Goal: Find specific page/section: Find specific page/section

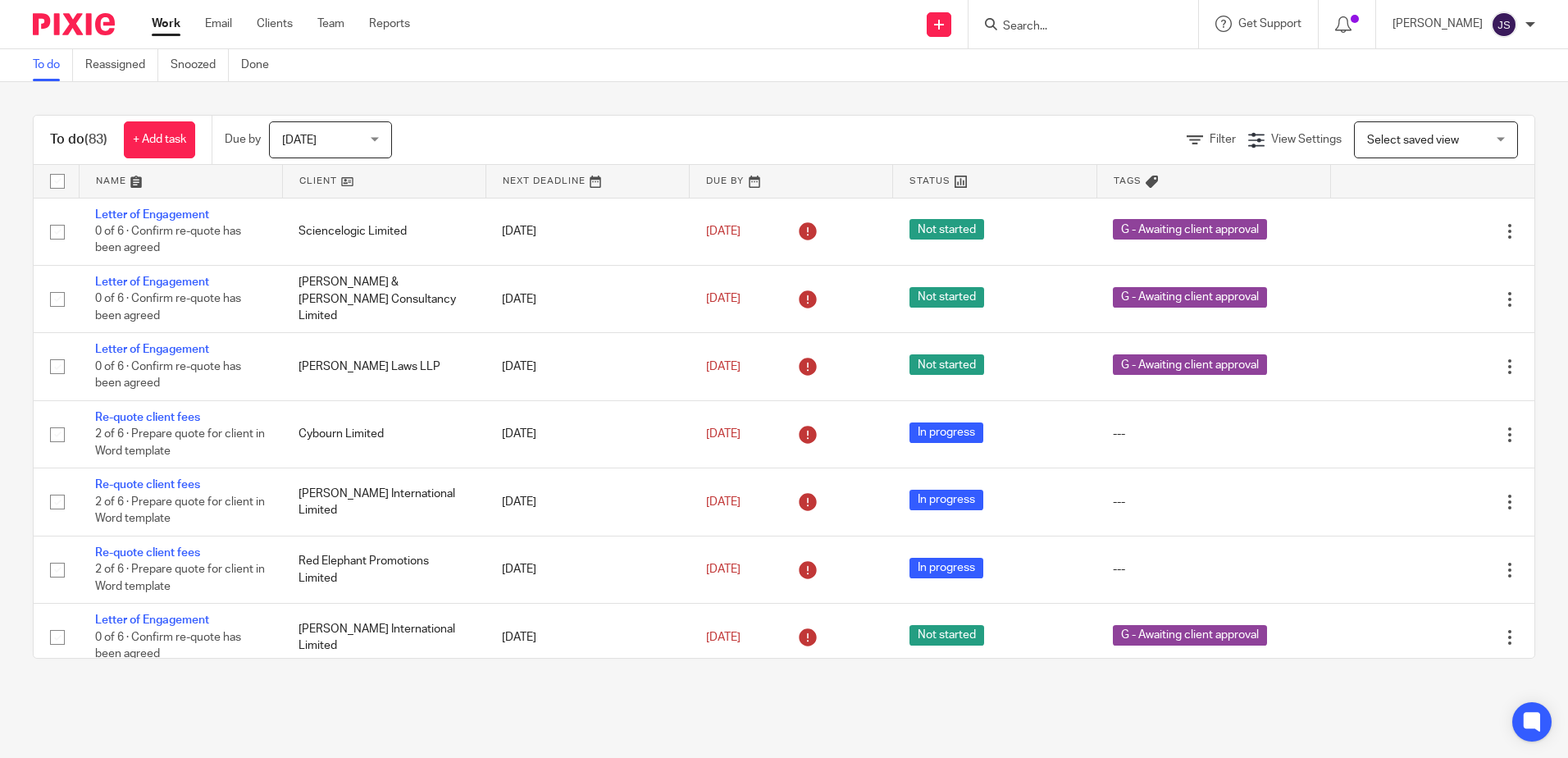
click at [320, 23] on link "Team" at bounding box center [331, 24] width 27 height 17
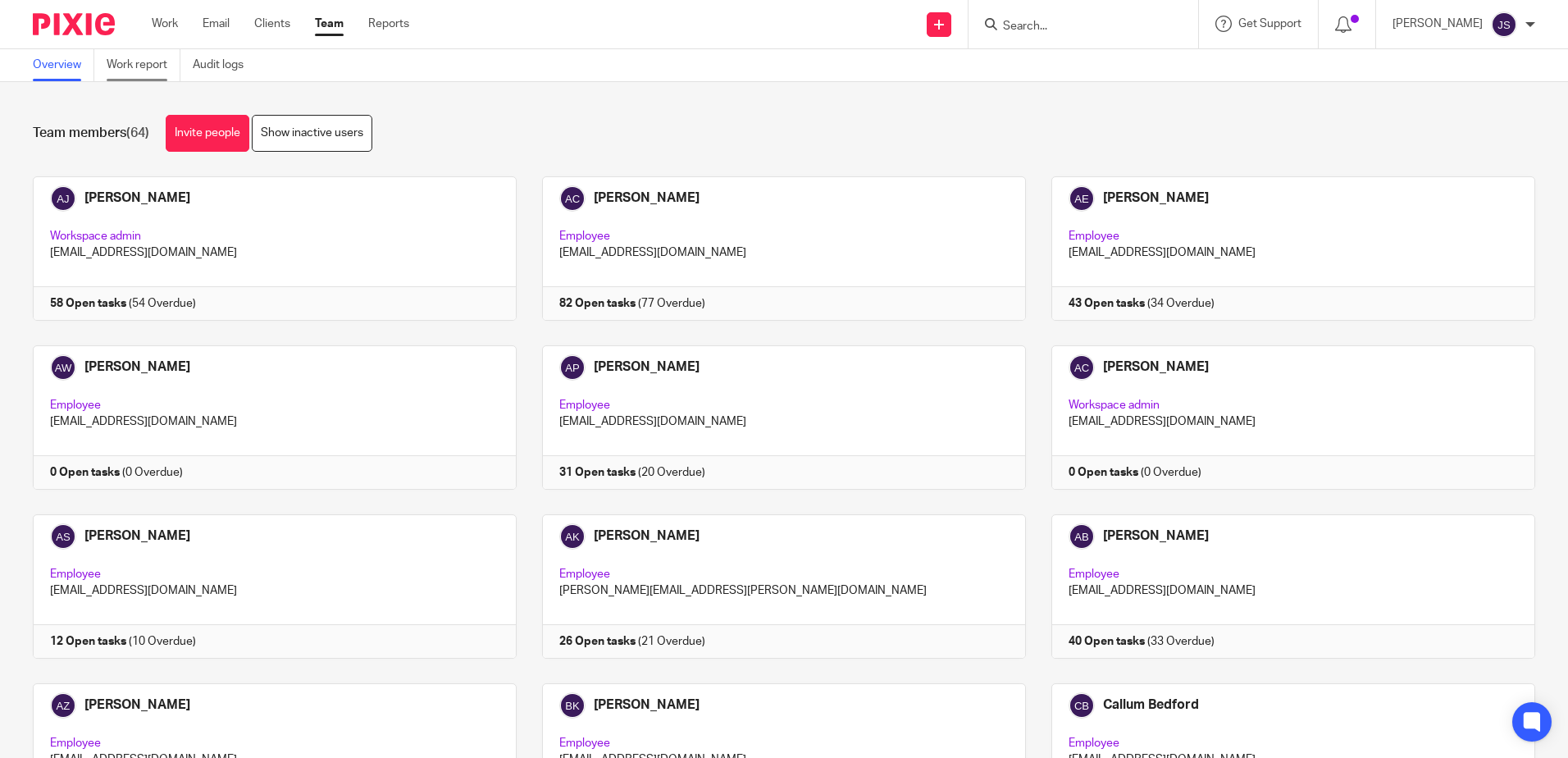
click at [119, 61] on link "Work report" at bounding box center [144, 66] width 74 height 32
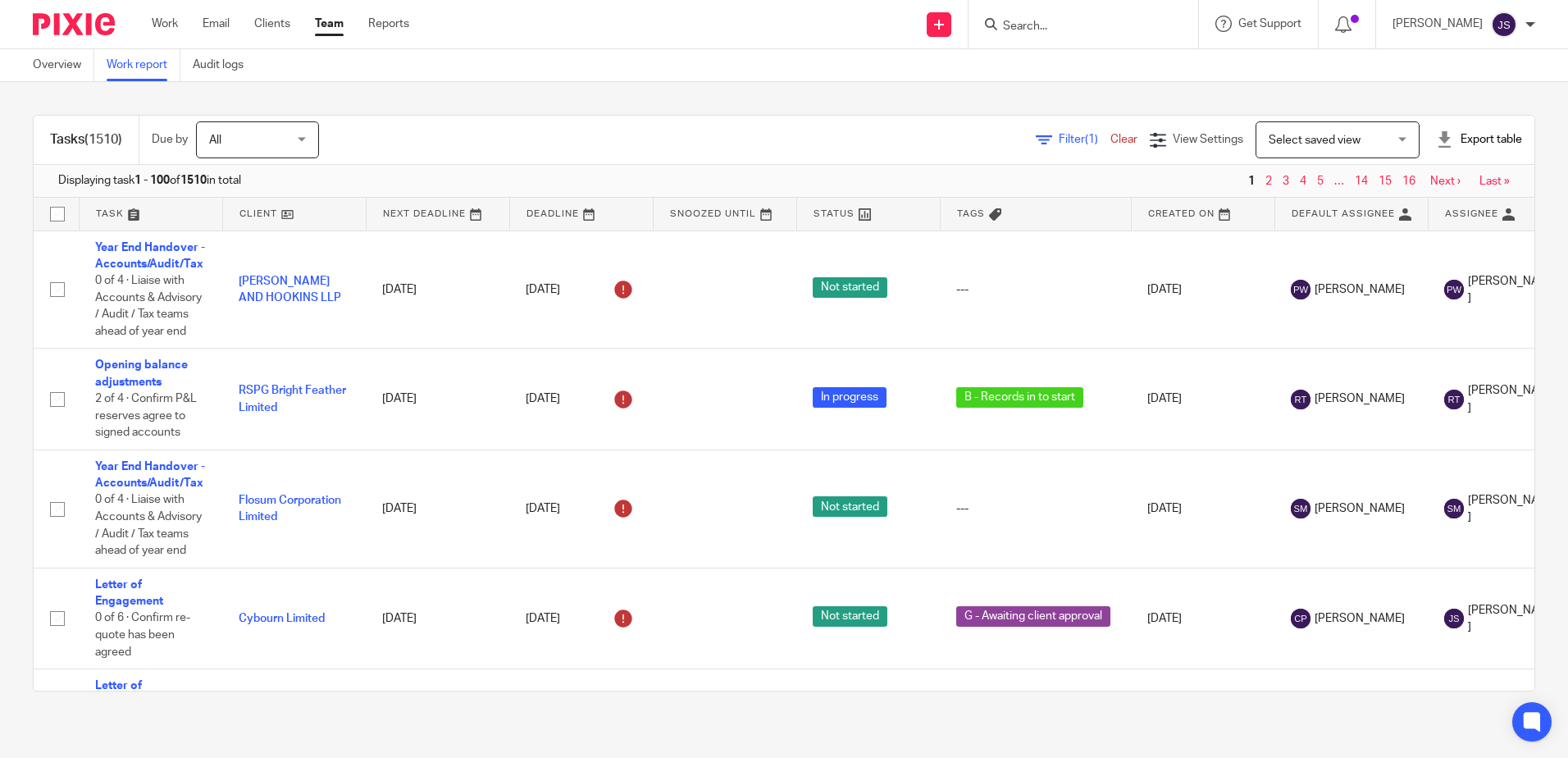
click at [814, 128] on div "Filter (1) Clear View Settings View Settings (1) Filters Clear Save Manage save…" at bounding box center [941, 139] width 1187 height 37
click at [1058, 142] on span "Filter (1)" at bounding box center [1084, 139] width 52 height 12
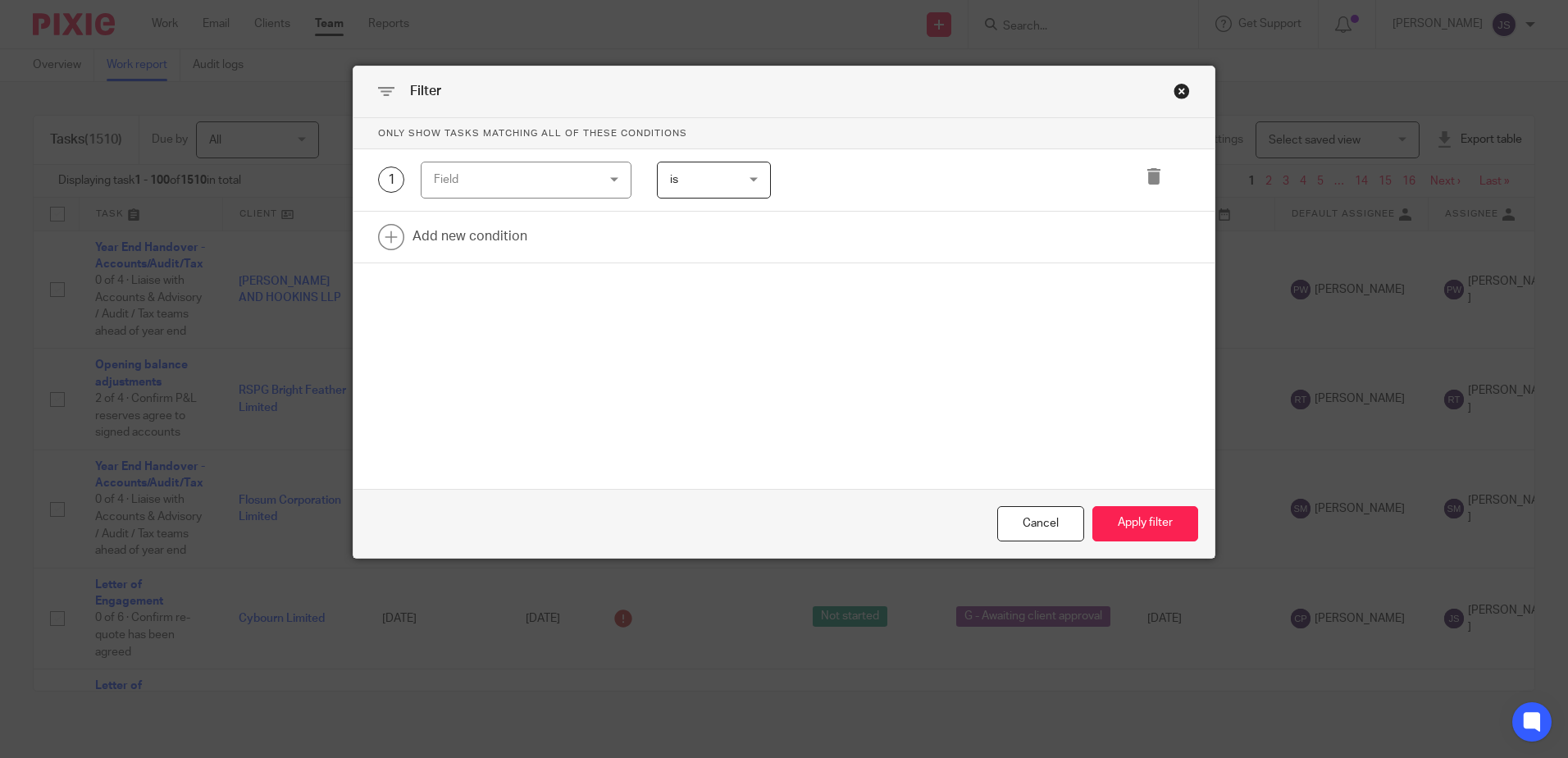
click at [496, 187] on div "Field" at bounding box center [511, 179] width 157 height 34
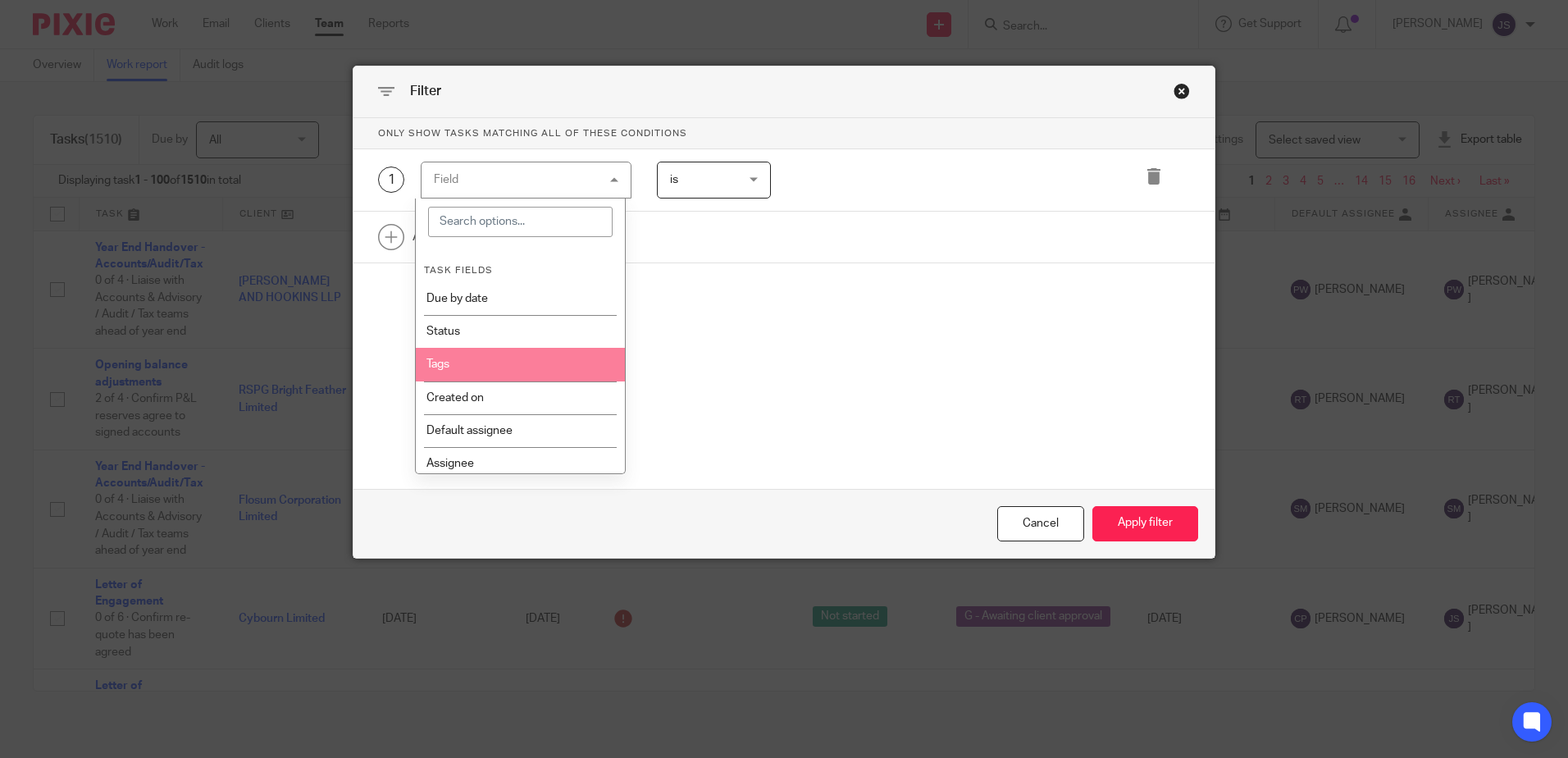
click at [567, 350] on li "Tags" at bounding box center [520, 364] width 209 height 33
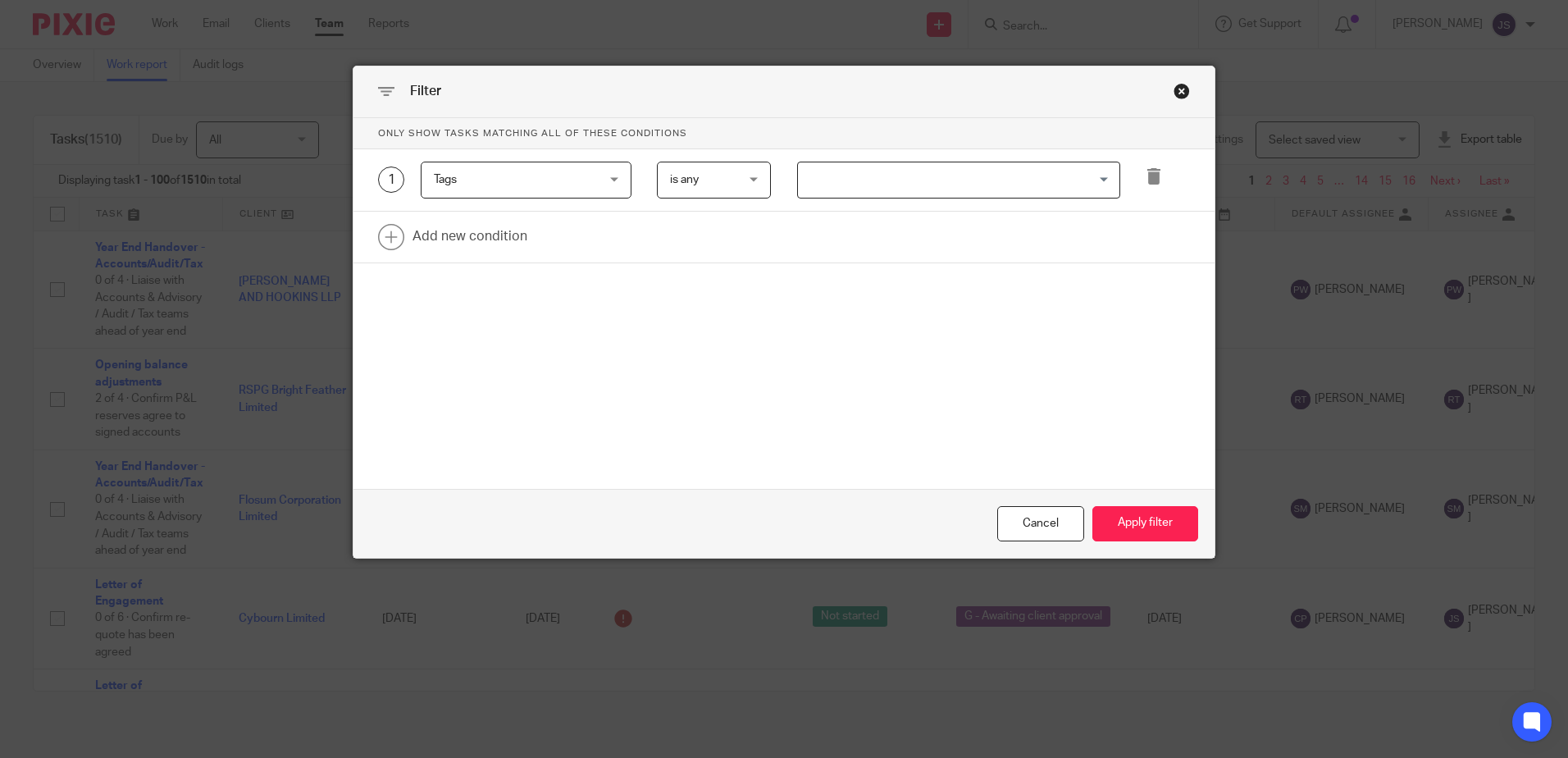
click at [800, 166] on input "Search for option" at bounding box center [955, 180] width 311 height 29
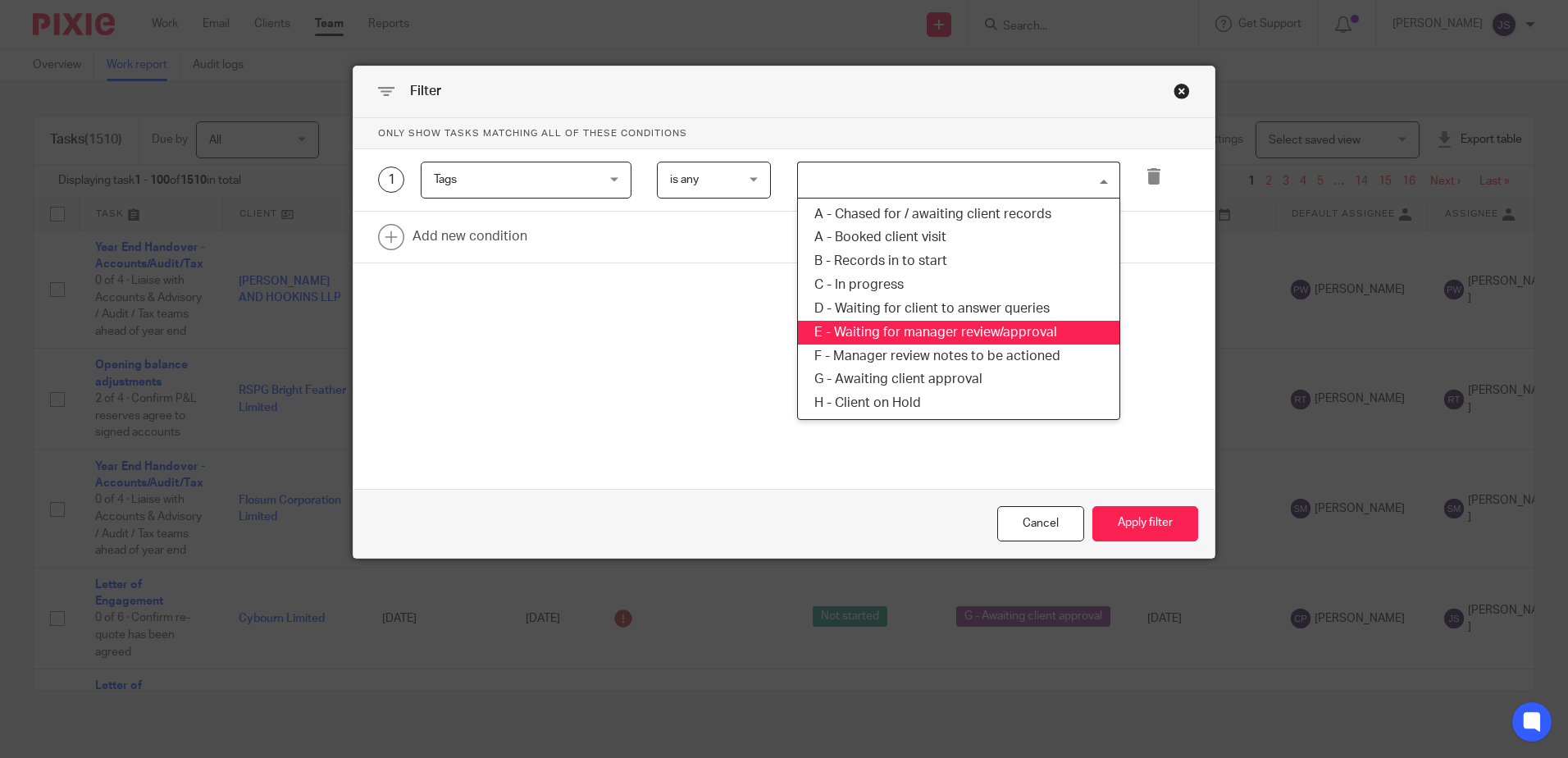
click at [880, 333] on li "E - Waiting for manager review/approval" at bounding box center [958, 333] width 322 height 24
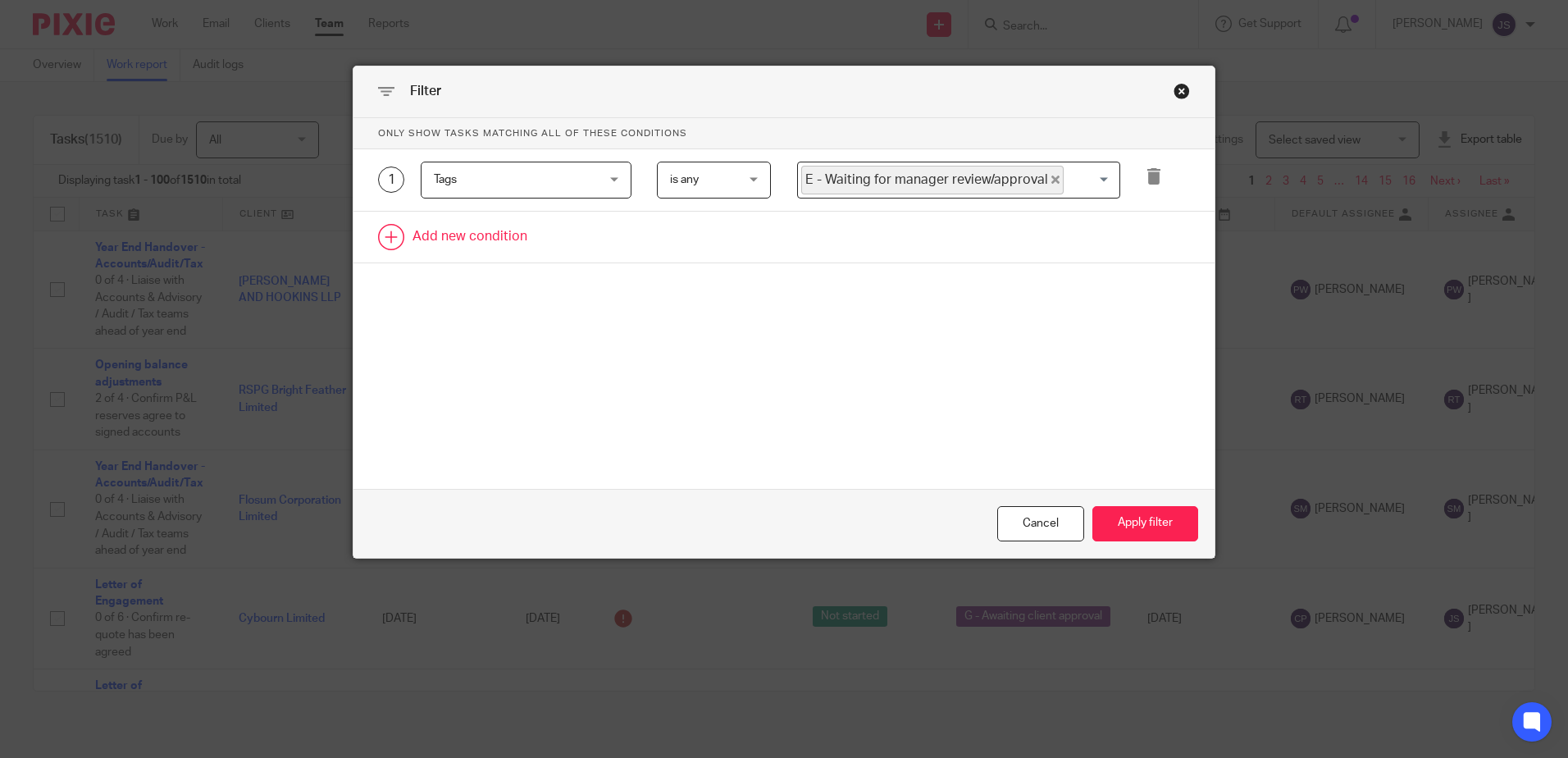
click at [511, 224] on link at bounding box center [784, 237] width 861 height 51
click at [520, 230] on div "Field" at bounding box center [511, 242] width 157 height 34
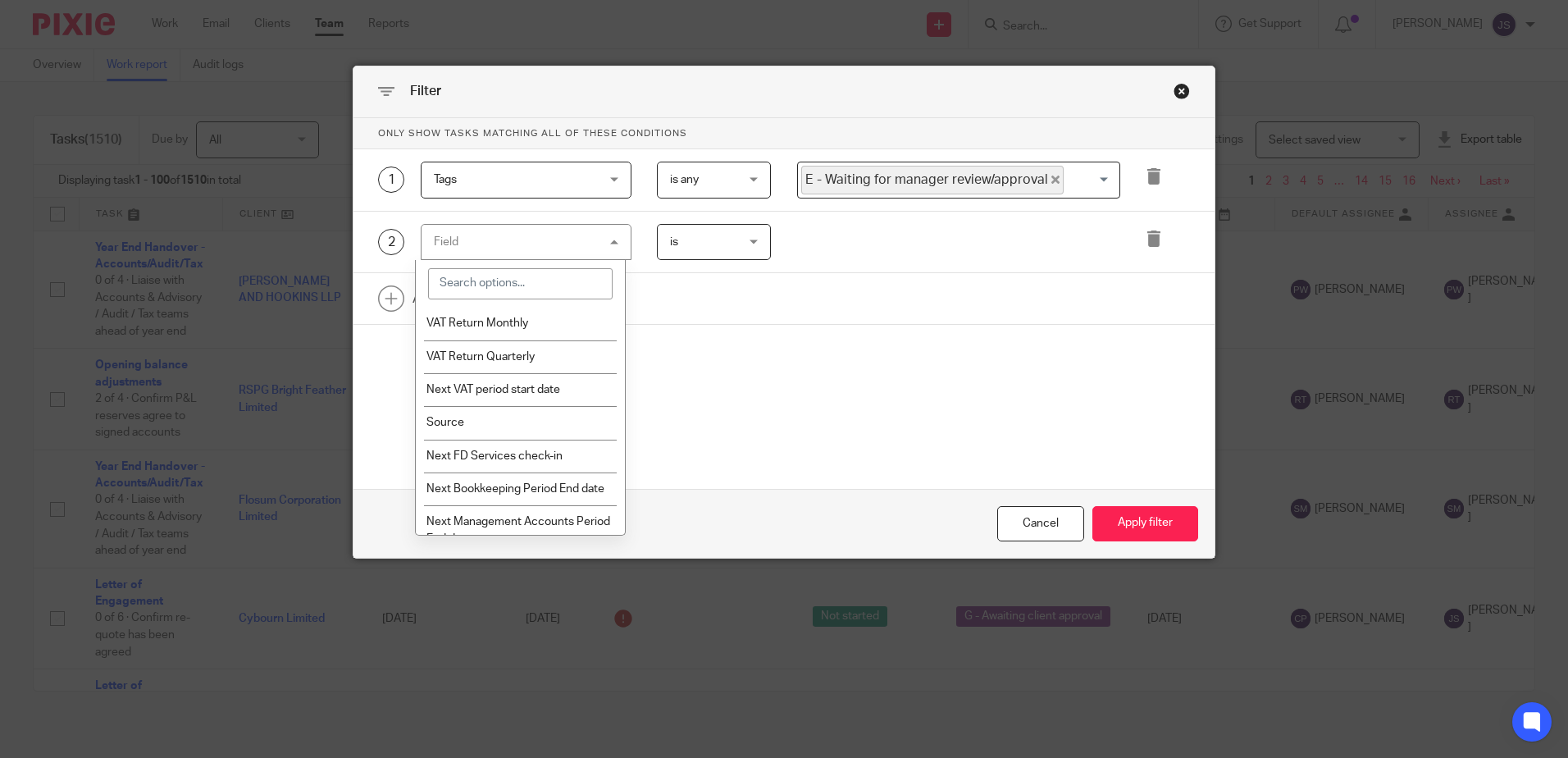
scroll to position [1805, 0]
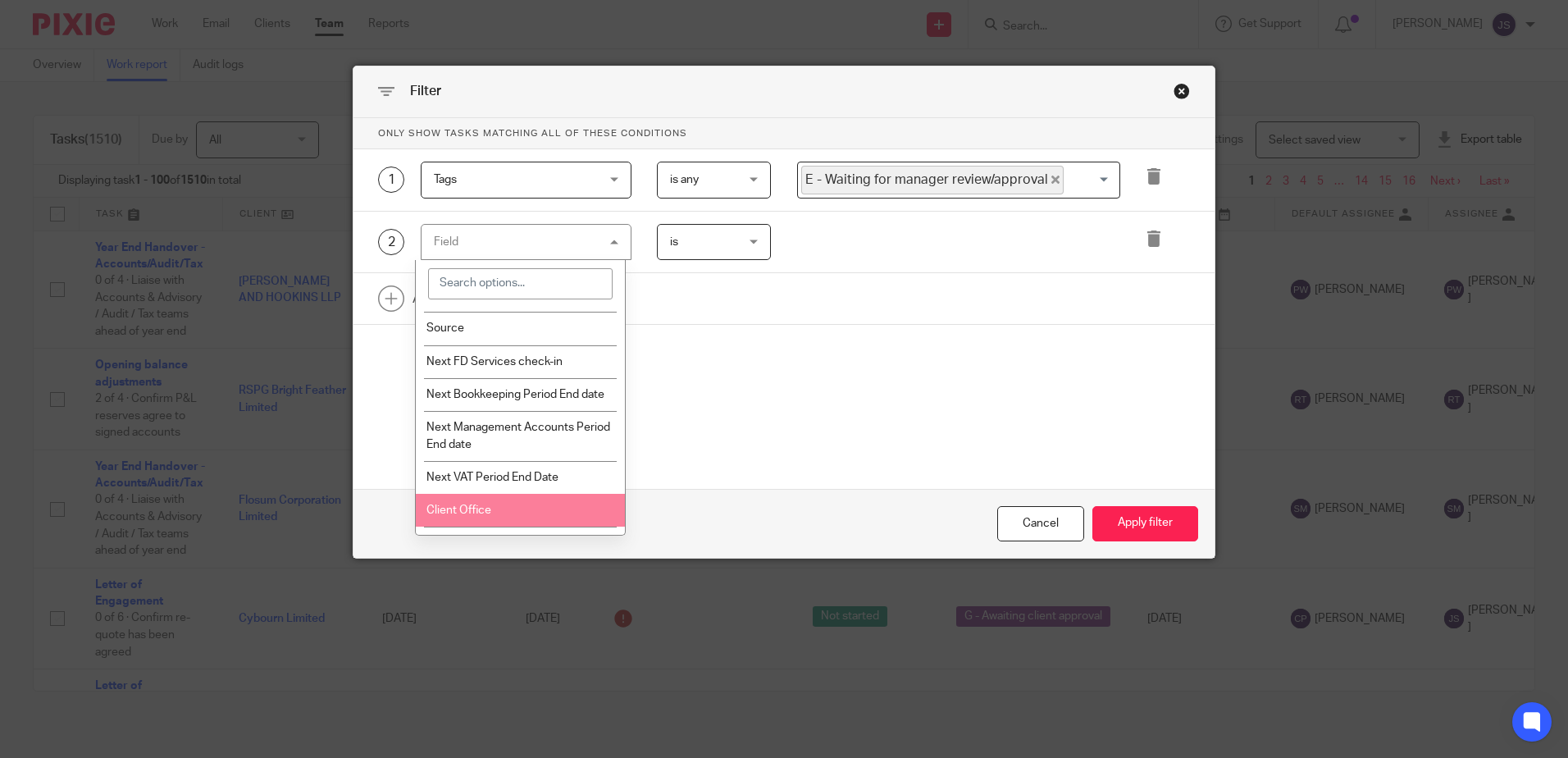
click at [536, 527] on li "Client Office" at bounding box center [520, 510] width 209 height 33
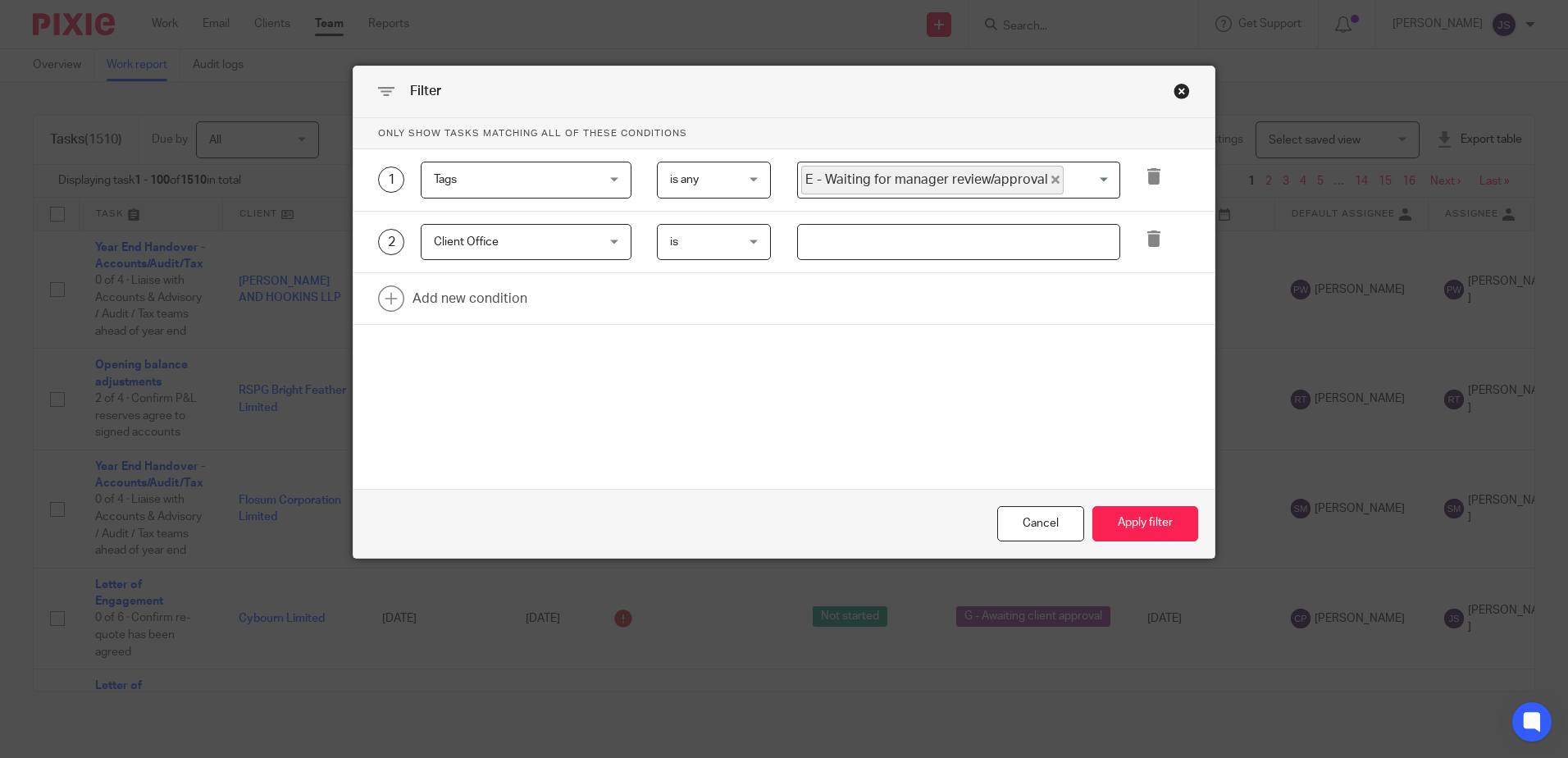
click at [815, 260] on input "text" at bounding box center [958, 243] width 323 height 37
click at [811, 245] on input "text" at bounding box center [958, 243] width 323 height 37
drag, startPoint x: 821, startPoint y: 243, endPoint x: 967, endPoint y: 229, distance: 146.7
click at [964, 229] on input "Stecenage" at bounding box center [958, 243] width 323 height 37
type input "Stevenage"
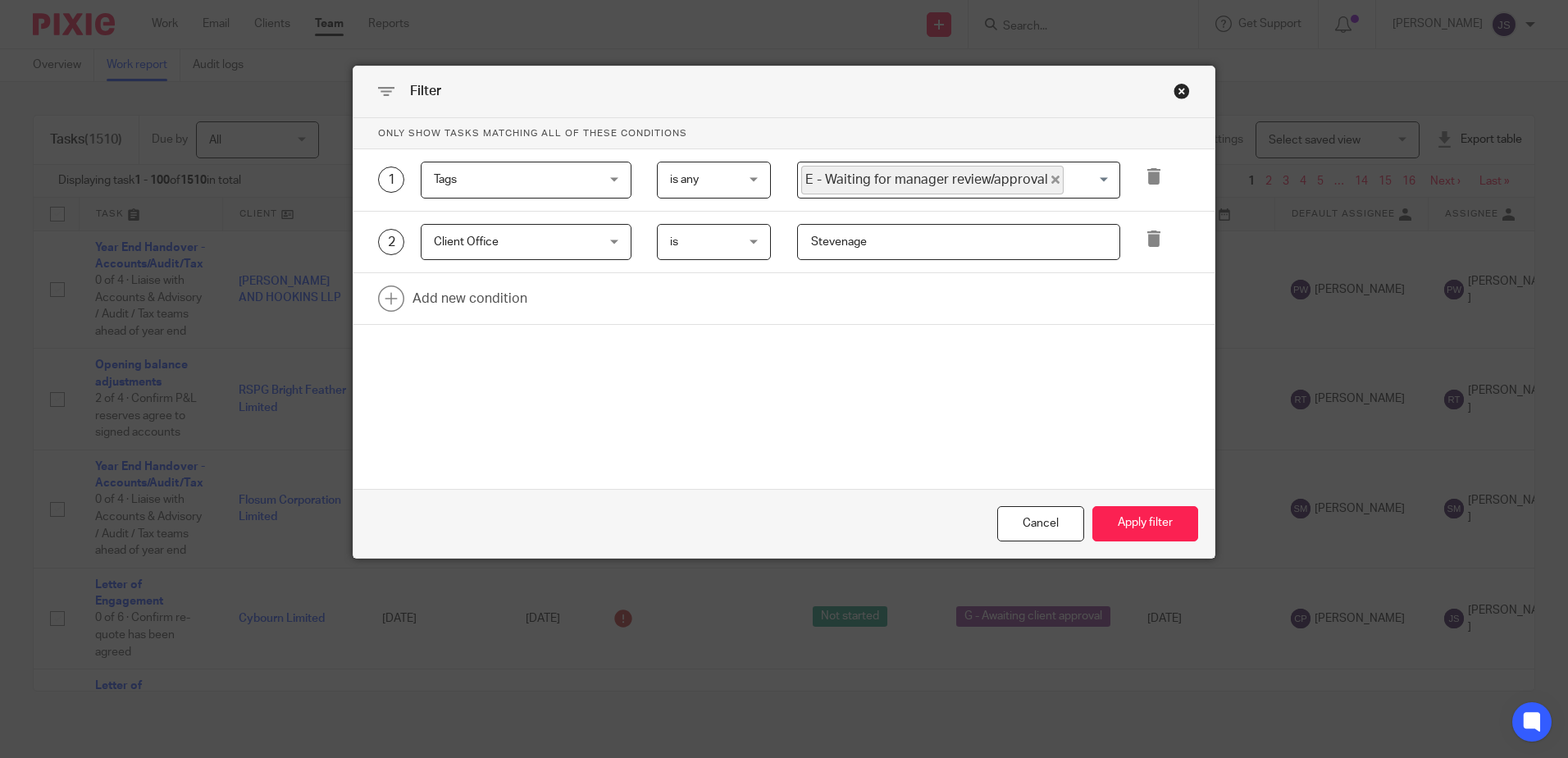
click at [1061, 333] on div "Only show tasks matching all of these conditions 1 Tags Tags Task fields Due by…" at bounding box center [784, 263] width 861 height 290
click at [1167, 514] on button "Apply filter" at bounding box center [1145, 524] width 106 height 35
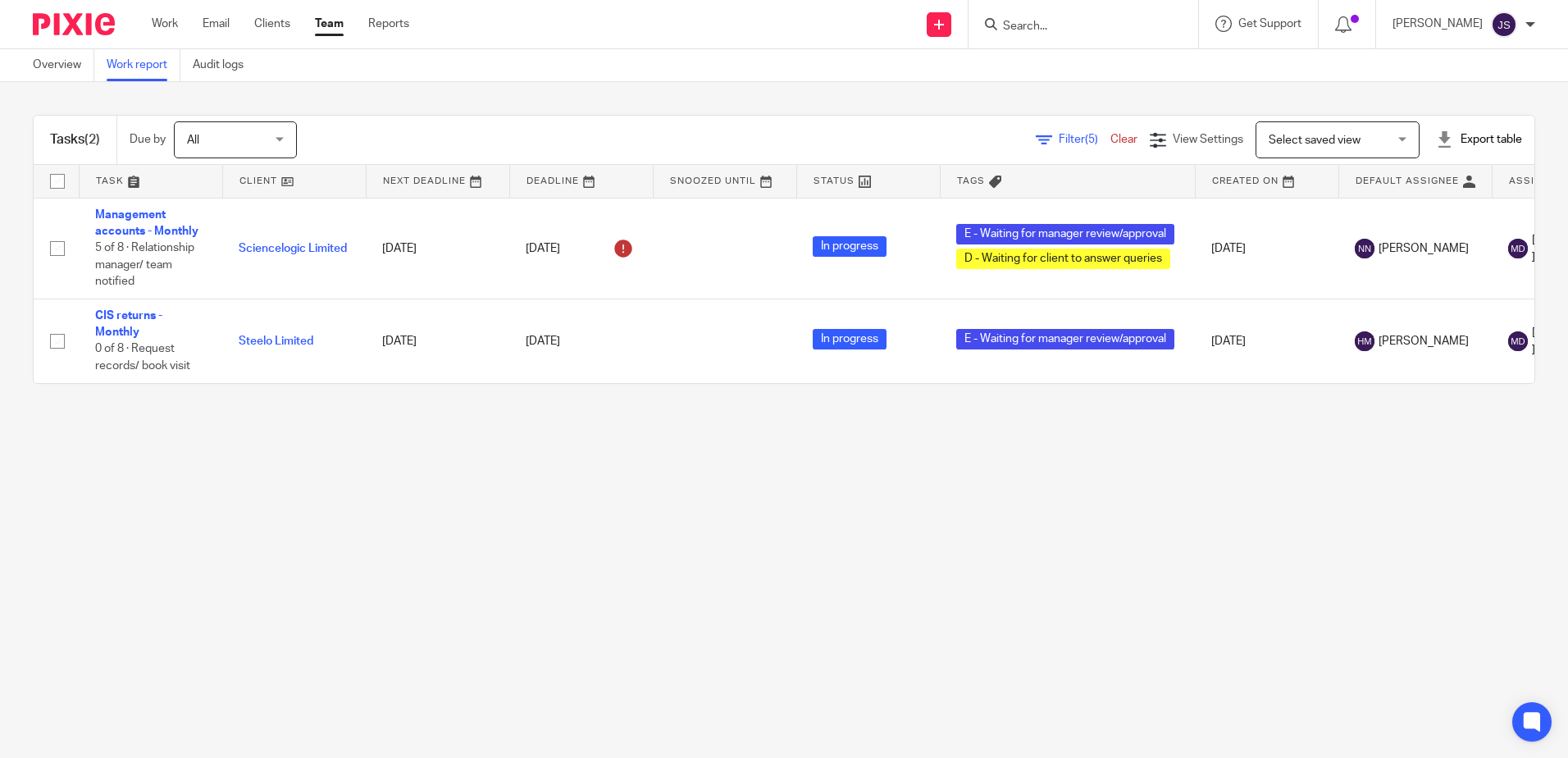
click at [469, 482] on main "Overview Work report Audit logs Tasks (2) Due by All All Today Tomorrow This we…" at bounding box center [784, 379] width 1568 height 758
click at [404, 459] on main "Overview Work report Audit logs Tasks (2) Due by All All Today Tomorrow This we…" at bounding box center [784, 379] width 1568 height 758
click at [282, 450] on main "Overview Work report Audit logs Tasks (2) Due by All All Today Tomorrow This we…" at bounding box center [784, 379] width 1568 height 758
click at [281, 450] on main "Overview Work report Audit logs Tasks (2) Due by All All Today Tomorrow This we…" at bounding box center [784, 379] width 1568 height 758
click at [768, 544] on main "Overview Work report Audit logs Tasks (2) Due by All All Today Tomorrow This we…" at bounding box center [784, 379] width 1568 height 758
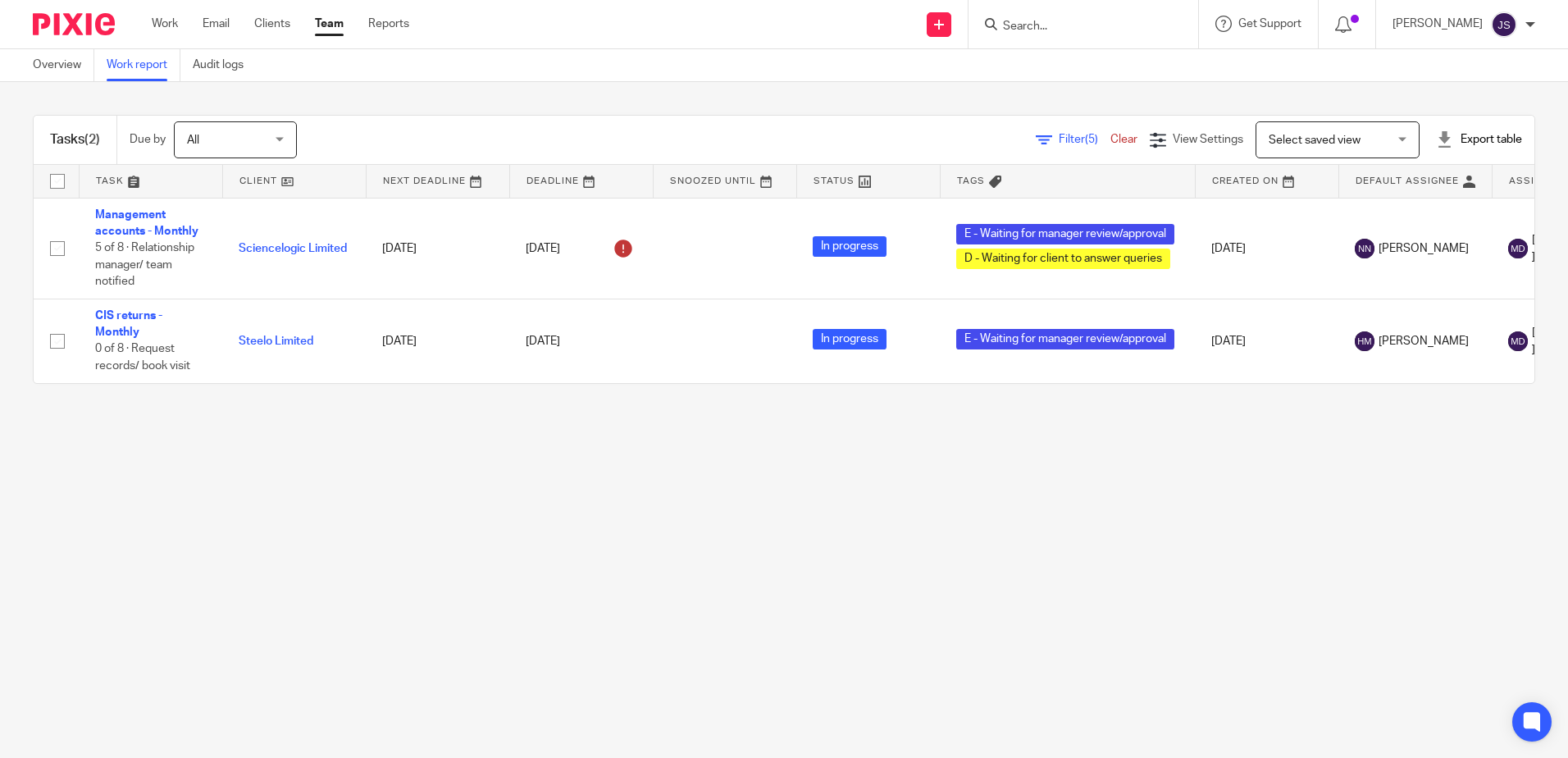
click at [768, 544] on main "Overview Work report Audit logs Tasks (2) Due by All All Today Tomorrow This we…" at bounding box center [784, 379] width 1568 height 758
click at [779, 554] on main "Overview Work report Audit logs Tasks (2) Due by All All [DATE] [DATE] This wee…" at bounding box center [784, 379] width 1568 height 758
click at [494, 518] on main "Overview Work report Audit logs Tasks (2) Due by All All [DATE] [DATE] This wee…" at bounding box center [784, 379] width 1568 height 758
drag, startPoint x: 455, startPoint y: 514, endPoint x: 413, endPoint y: 452, distance: 74.9
click at [455, 515] on main "Overview Work report Audit logs Tasks (2) Due by All All [DATE] [DATE] This wee…" at bounding box center [784, 379] width 1568 height 758
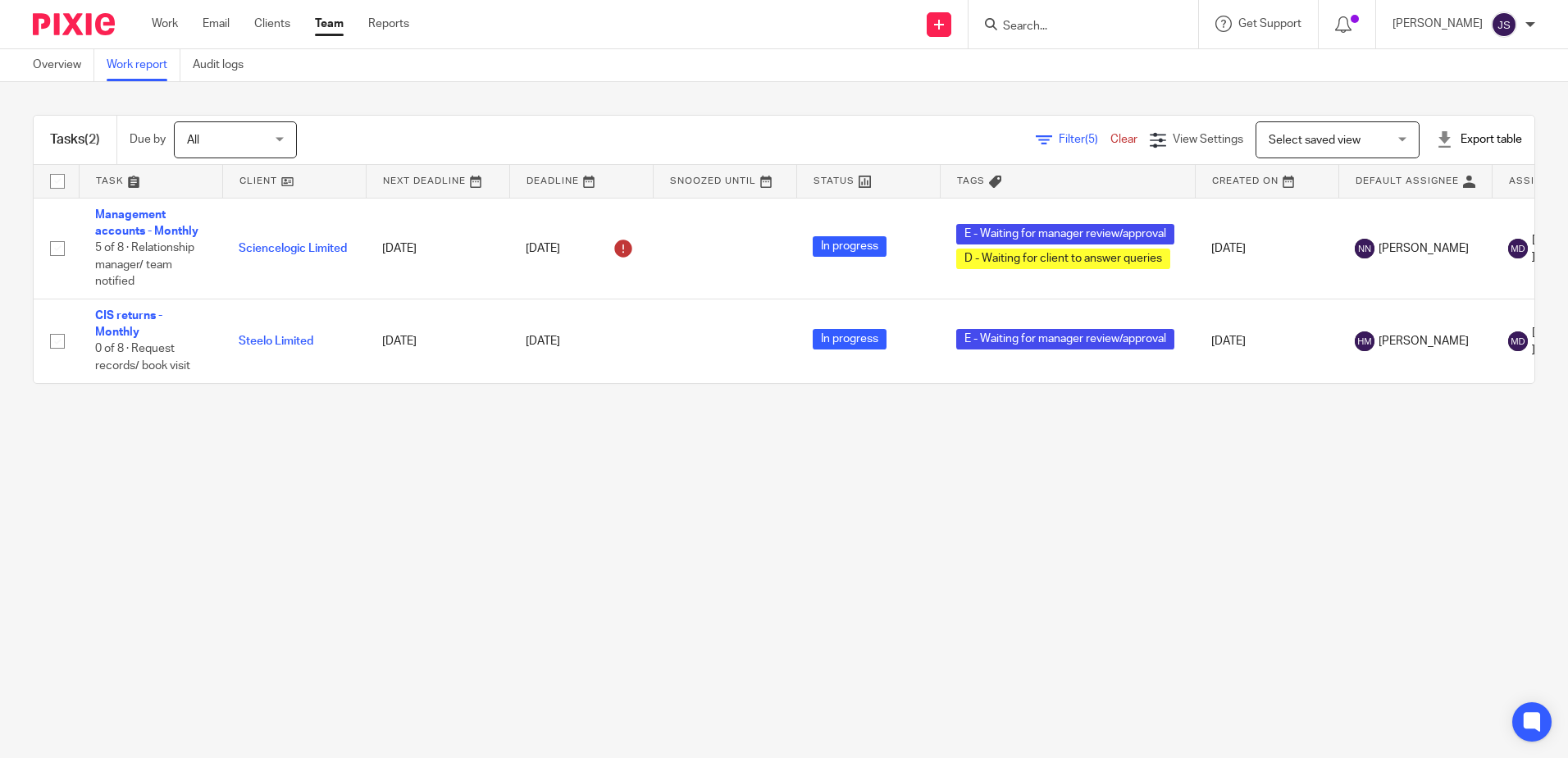
click at [803, 552] on main "Overview Work report Audit logs Tasks (2) Due by All All [DATE] [DATE] This wee…" at bounding box center [784, 379] width 1568 height 758
drag, startPoint x: 730, startPoint y: 603, endPoint x: 612, endPoint y: 655, distance: 128.9
click at [730, 603] on main "Overview Work report Audit logs Tasks (2) Due by All All Today Tomorrow This we…" at bounding box center [784, 379] width 1568 height 758
click at [1048, 561] on main "Overview Work report Audit logs Tasks (2) Due by All All Today Tomorrow This we…" at bounding box center [784, 379] width 1568 height 758
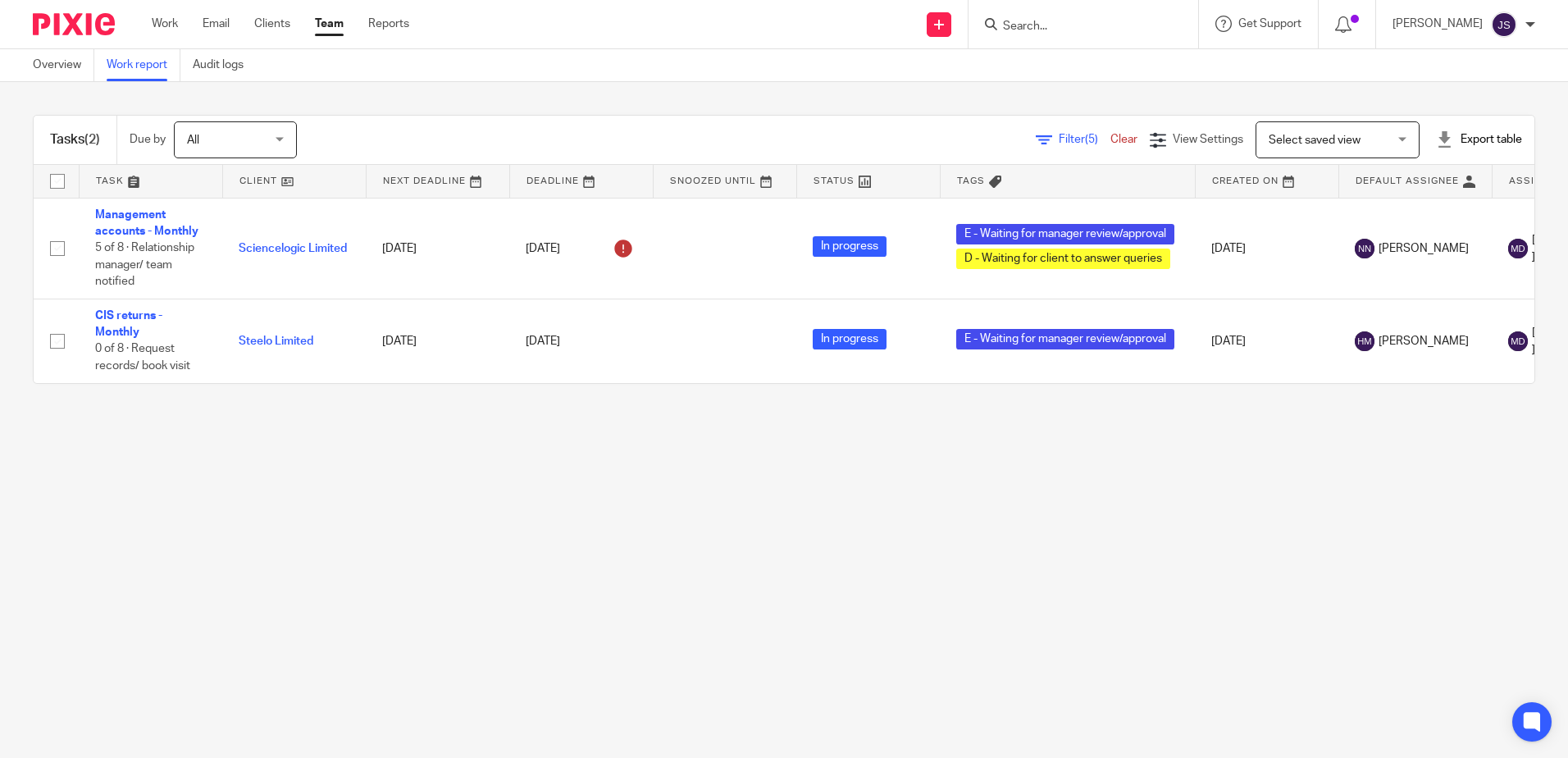
click at [496, 634] on main "Overview Work report Audit logs Tasks (2) Due by All All Today Tomorrow This we…" at bounding box center [784, 379] width 1568 height 758
click at [164, 482] on main "Overview Work report Audit logs Tasks (2) Due by All All Today Tomorrow This we…" at bounding box center [784, 379] width 1568 height 758
click at [921, 497] on main "Overview Work report Audit logs Tasks (2) Due by All All Today Tomorrow This we…" at bounding box center [784, 379] width 1568 height 758
click at [934, 488] on main "Overview Work report Audit logs Tasks (2) Due by All All Today Tomorrow This we…" at bounding box center [784, 379] width 1568 height 758
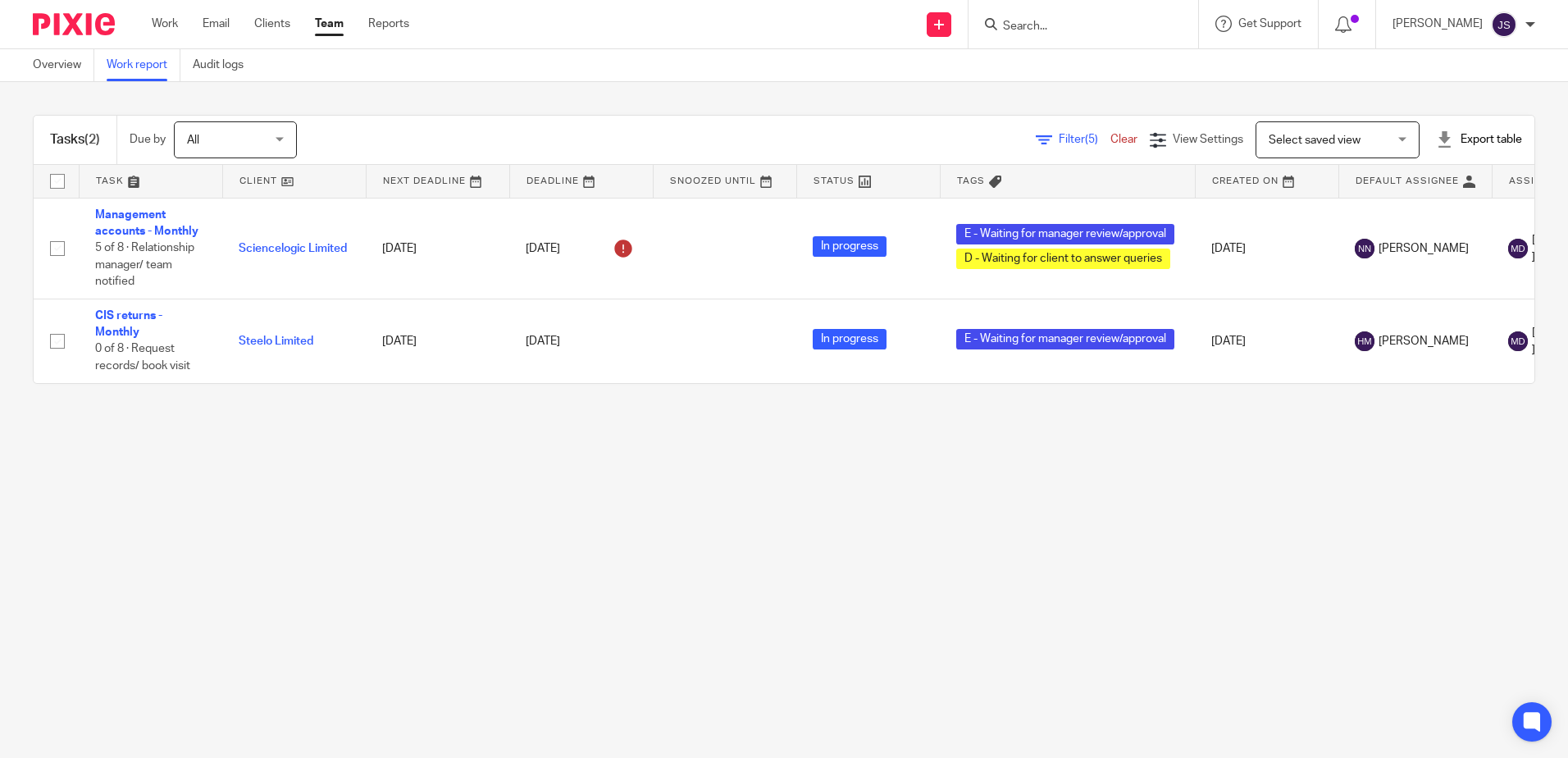
click at [945, 478] on main "Overview Work report Audit logs Tasks (2) Due by All All Today Tomorrow This we…" at bounding box center [784, 379] width 1568 height 758
click at [874, 503] on main "Overview Work report Audit logs Tasks (2) Due by All All Today Tomorrow This we…" at bounding box center [784, 379] width 1568 height 758
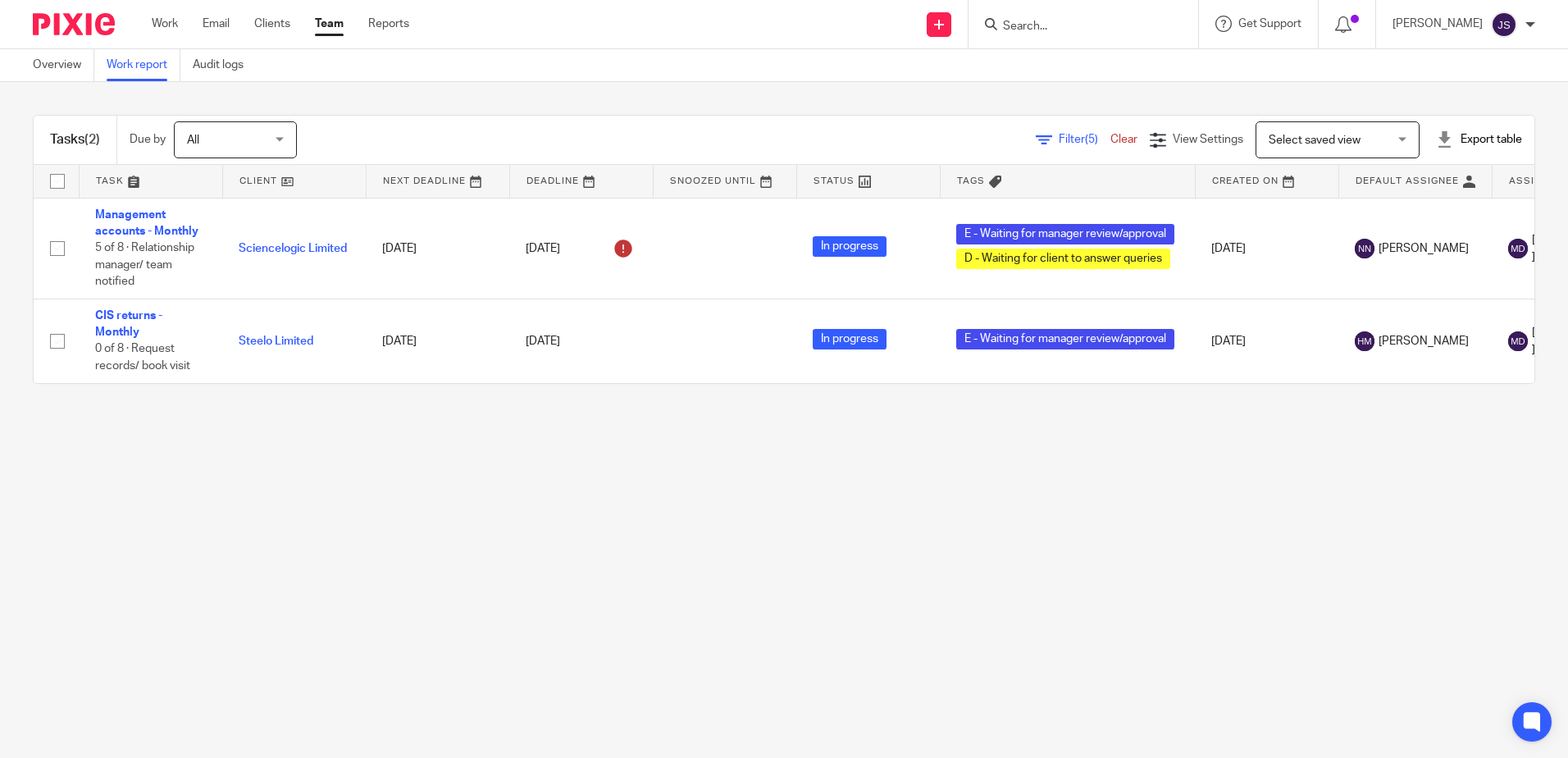
click at [771, 503] on main "Overview Work report Audit logs Tasks (2) Due by All All Today Tomorrow This we…" at bounding box center [784, 379] width 1568 height 758
click at [773, 503] on main "Overview Work report Audit logs Tasks (2) Due by All All Today Tomorrow This we…" at bounding box center [784, 379] width 1568 height 758
click at [739, 491] on main "Overview Work report Audit logs Tasks (2) Due by All All Today Tomorrow This we…" at bounding box center [784, 379] width 1568 height 758
click at [773, 543] on main "Overview Work report Audit logs Tasks (2) Due by All All Today Tomorrow This we…" at bounding box center [784, 379] width 1568 height 758
click at [773, 538] on main "Overview Work report Audit logs Tasks (2) Due by All All Today Tomorrow This we…" at bounding box center [784, 379] width 1568 height 758
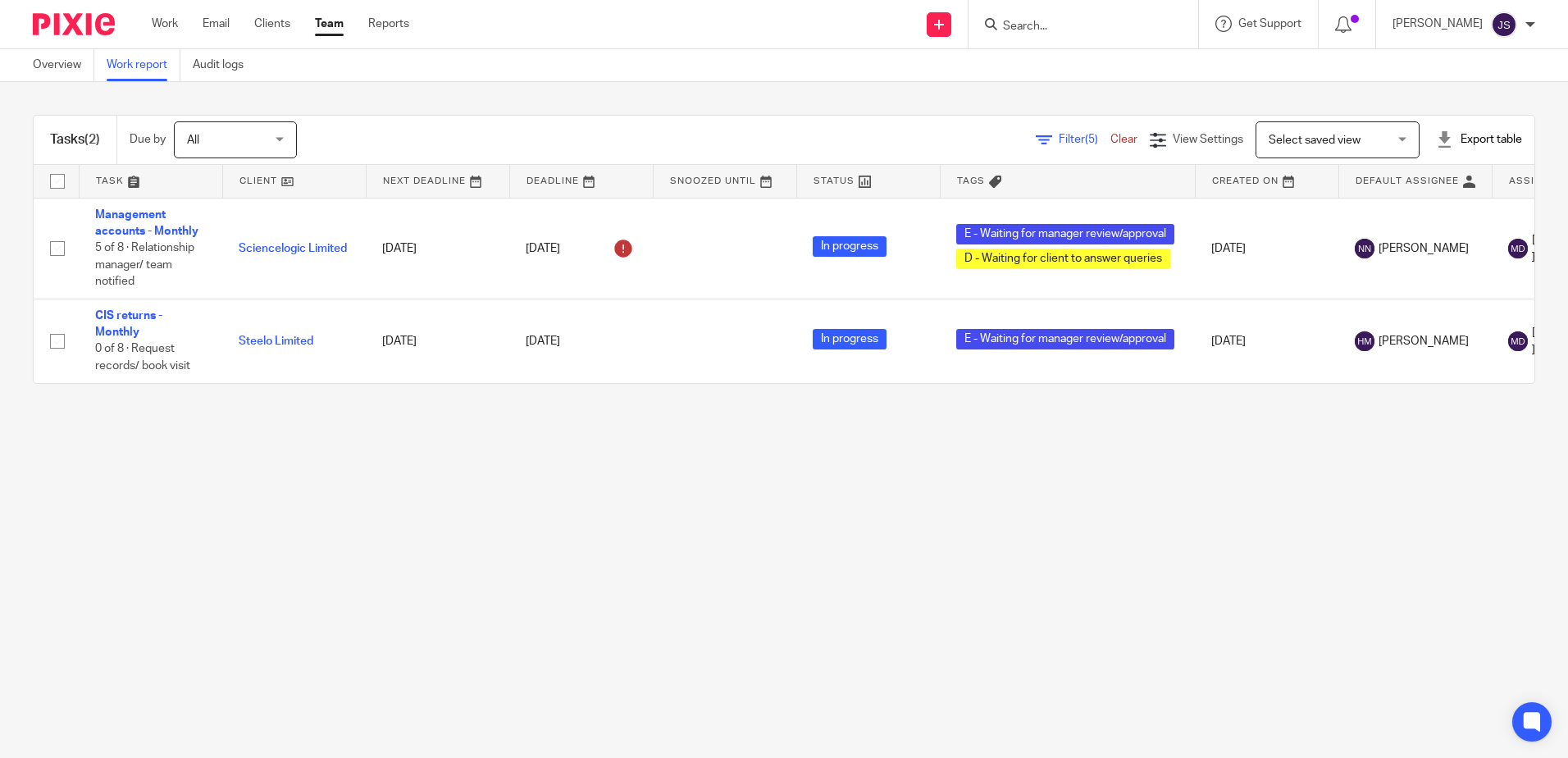
click at [814, 576] on main "Overview Work report Audit logs Tasks (2) Due by All All Today Tomorrow This we…" at bounding box center [784, 379] width 1568 height 758
click at [544, 541] on main "Overview Work report Audit logs Tasks (2) Due by All All [DATE] [DATE] This wee…" at bounding box center [784, 379] width 1568 height 758
click at [772, 607] on main "Overview Work report Audit logs Tasks (2) Due by All All [DATE] [DATE] This wee…" at bounding box center [784, 379] width 1568 height 758
click at [893, 663] on main "Overview Work report Audit logs Tasks (2) Due by All All [DATE] [DATE] This wee…" at bounding box center [784, 379] width 1568 height 758
click at [866, 508] on main "Overview Work report Audit logs Tasks (2) Due by All All [DATE] [DATE] This wee…" at bounding box center [784, 379] width 1568 height 758
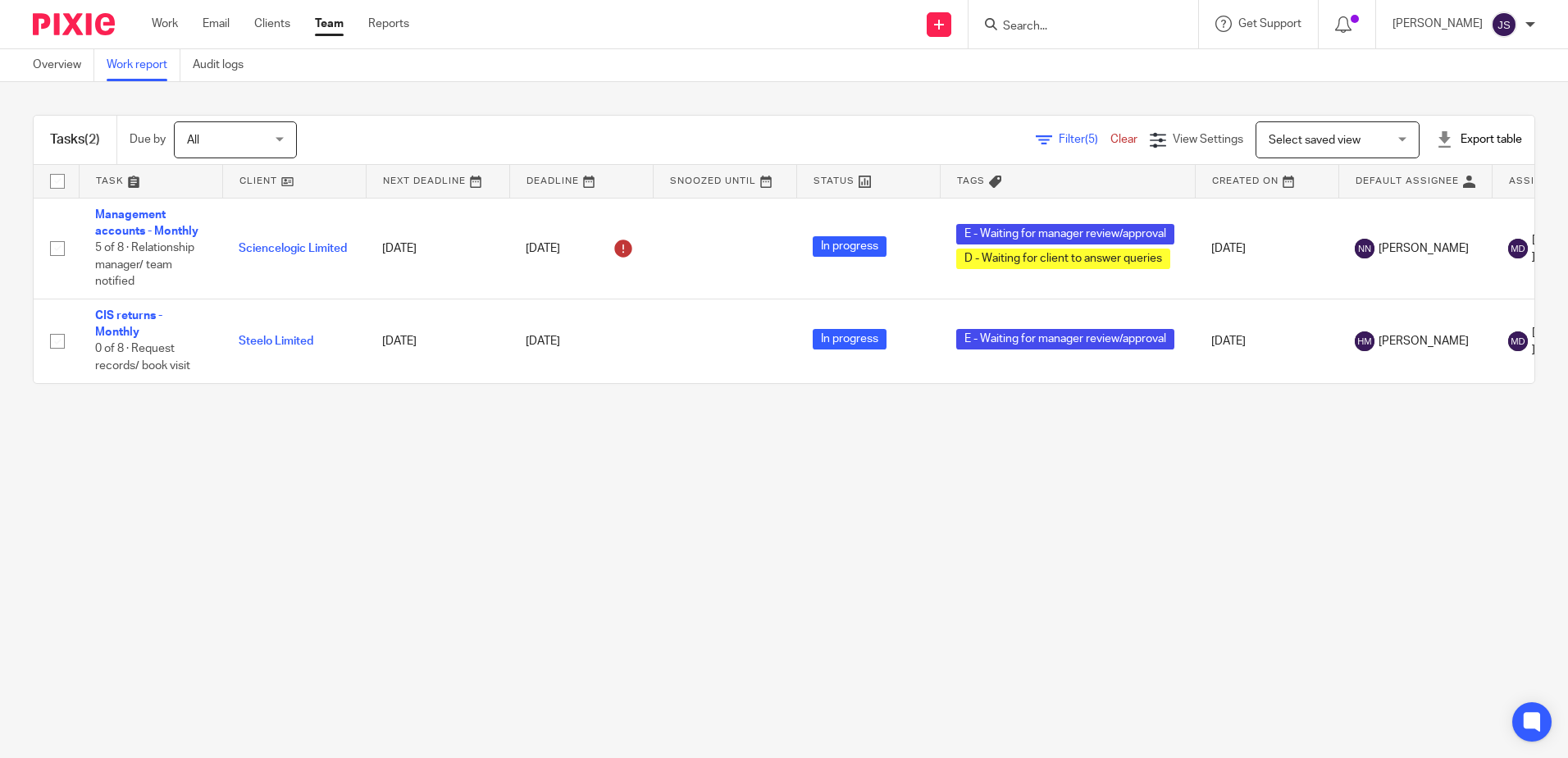
drag, startPoint x: 490, startPoint y: 582, endPoint x: 457, endPoint y: 601, distance: 38.1
click at [490, 582] on main "Overview Work report Audit logs Tasks (2) Due by All All [DATE] [DATE] This wee…" at bounding box center [784, 379] width 1568 height 758
drag, startPoint x: 878, startPoint y: 660, endPoint x: 905, endPoint y: 713, distance: 59.5
click at [882, 677] on main "Overview Work report Audit logs Tasks (2) Due by All All [DATE] [DATE] This wee…" at bounding box center [784, 379] width 1568 height 758
click at [803, 481] on main "Overview Work report Audit logs Tasks (2) Due by All All [DATE] [DATE] This wee…" at bounding box center [784, 379] width 1568 height 758
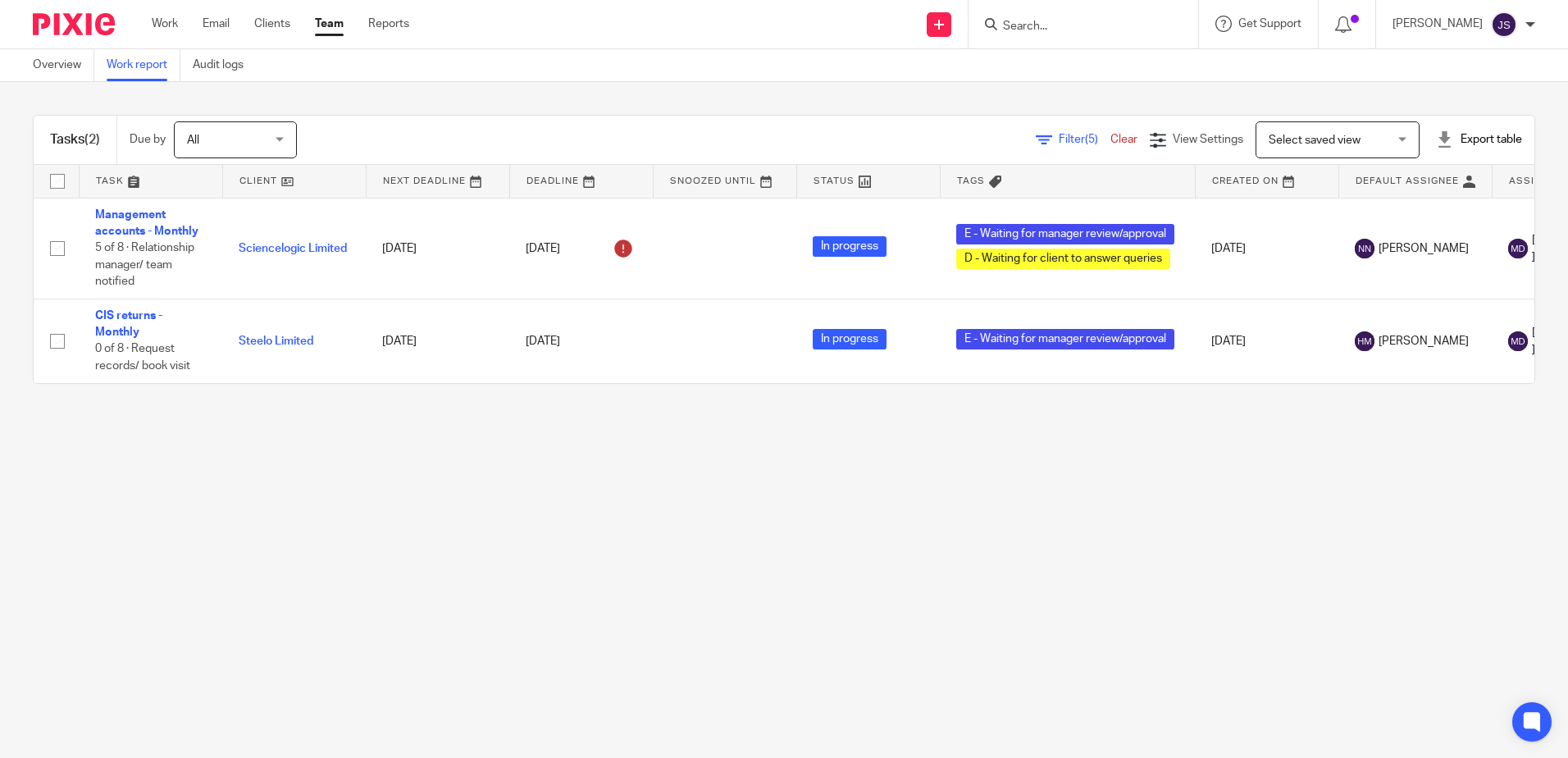
click at [1039, 640] on main "Overview Work report Audit logs Tasks (2) Due by All All [DATE] [DATE] This wee…" at bounding box center [784, 379] width 1568 height 758
click at [966, 551] on main "Overview Work report Audit logs Tasks (2) Due by All All [DATE] [DATE] This wee…" at bounding box center [784, 379] width 1568 height 758
click at [1022, 692] on main "Overview Work report Audit logs Tasks (2) Due by All All [DATE] [DATE] This wee…" at bounding box center [784, 379] width 1568 height 758
click at [823, 616] on main "Overview Work report Audit logs Tasks (2) Due by All All [DATE] [DATE] This wee…" at bounding box center [784, 379] width 1568 height 758
click at [813, 647] on main "Overview Work report Audit logs Tasks (2) Due by All All [DATE] [DATE] This wee…" at bounding box center [784, 379] width 1568 height 758
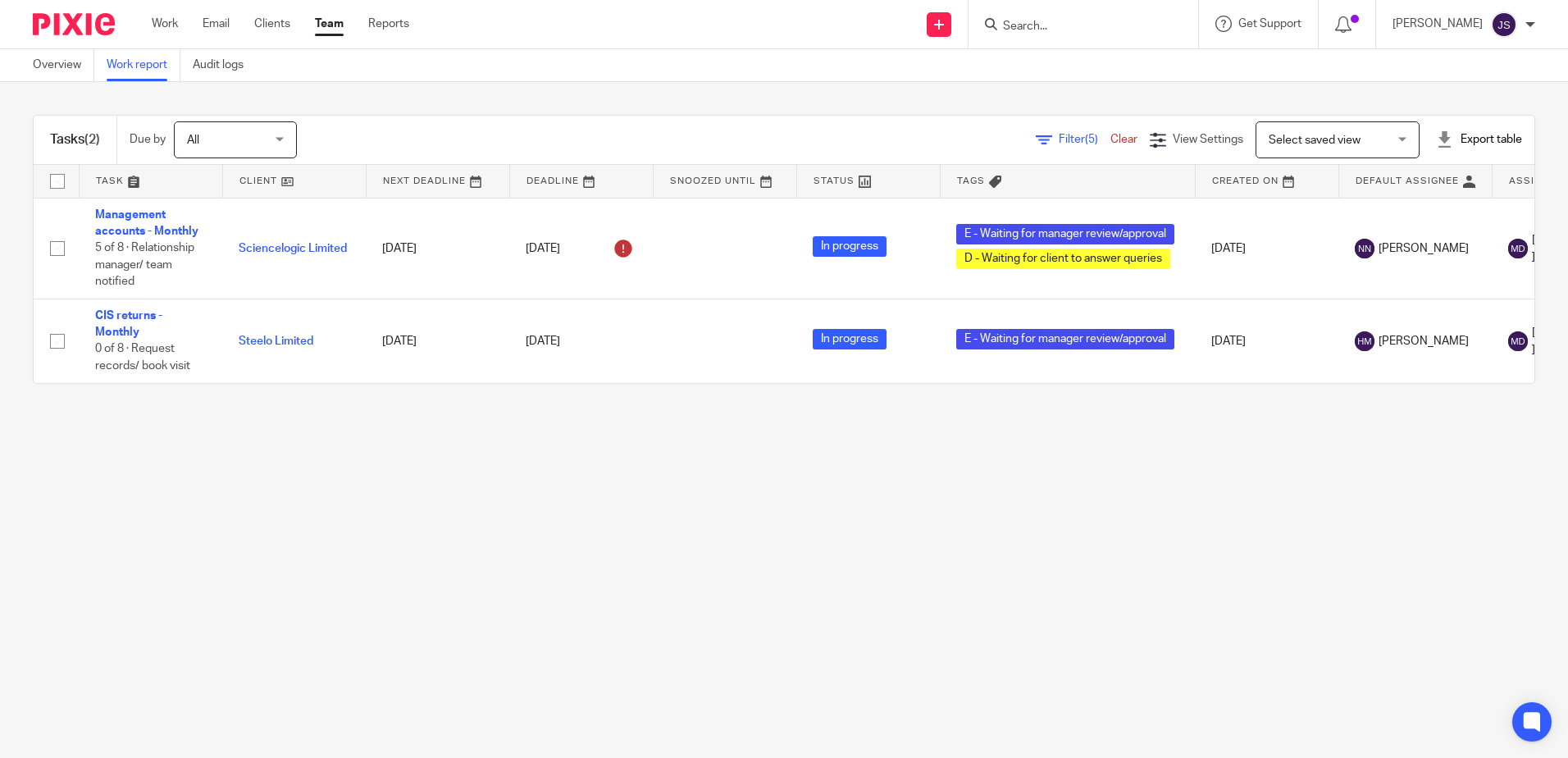
click at [827, 507] on main "Overview Work report Audit logs Tasks (2) Due by All All [DATE] [DATE] This wee…" at bounding box center [784, 379] width 1568 height 758
click at [1051, 32] on input "Search" at bounding box center [1075, 27] width 148 height 15
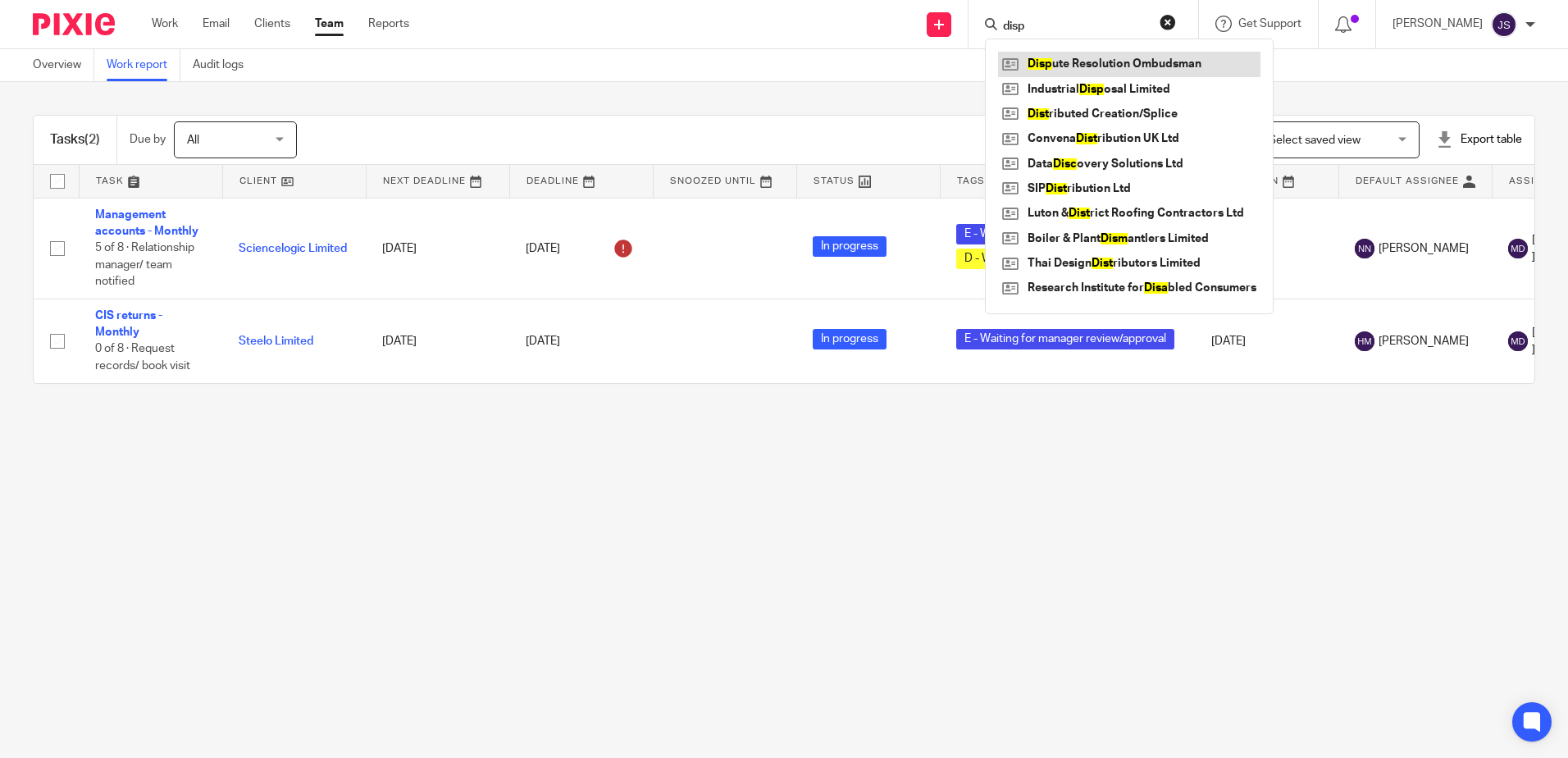
type input "disp"
click at [1062, 60] on link at bounding box center [1129, 64] width 262 height 24
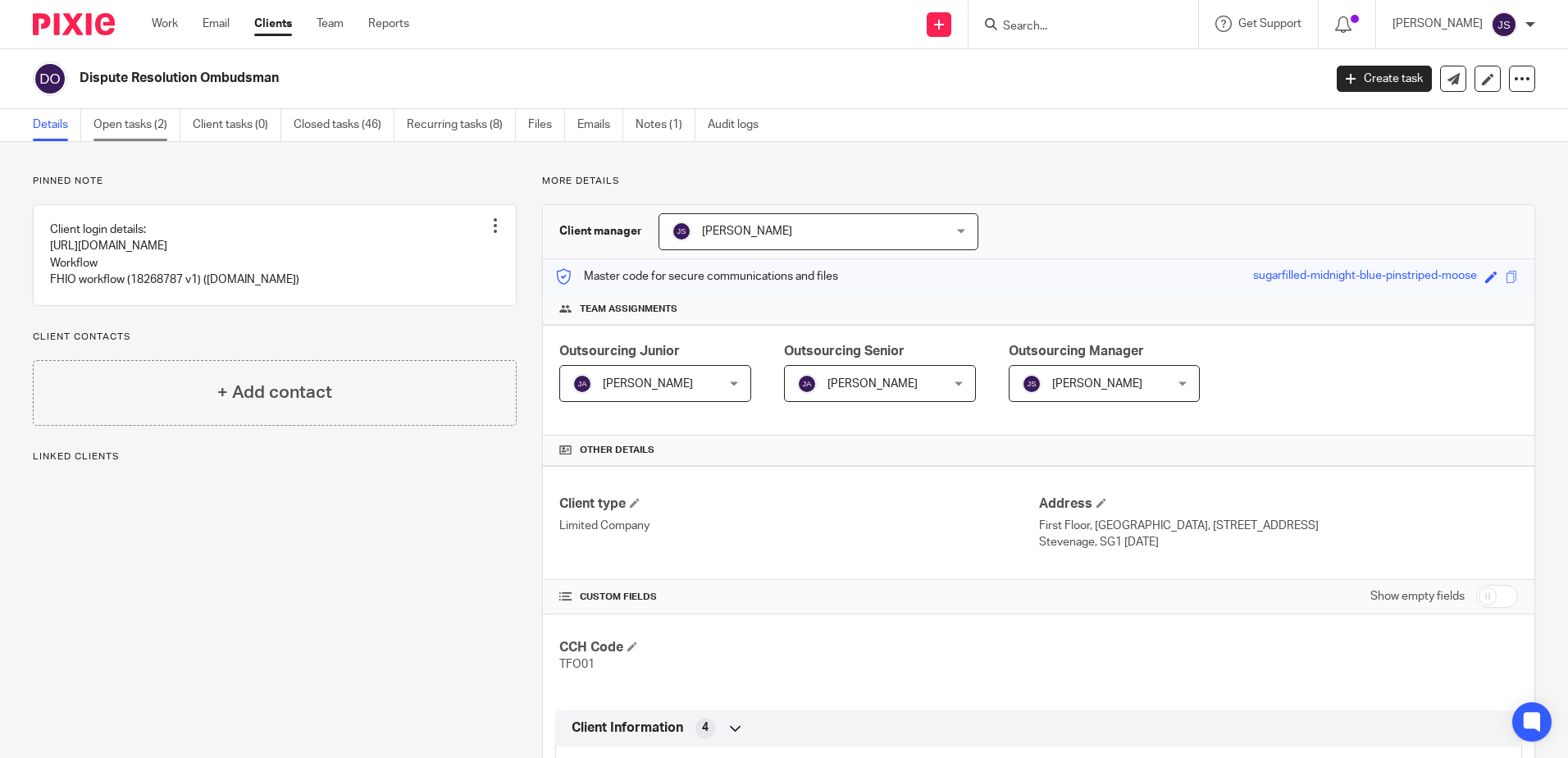
click at [120, 133] on link "Open tasks (2)" at bounding box center [136, 125] width 87 height 32
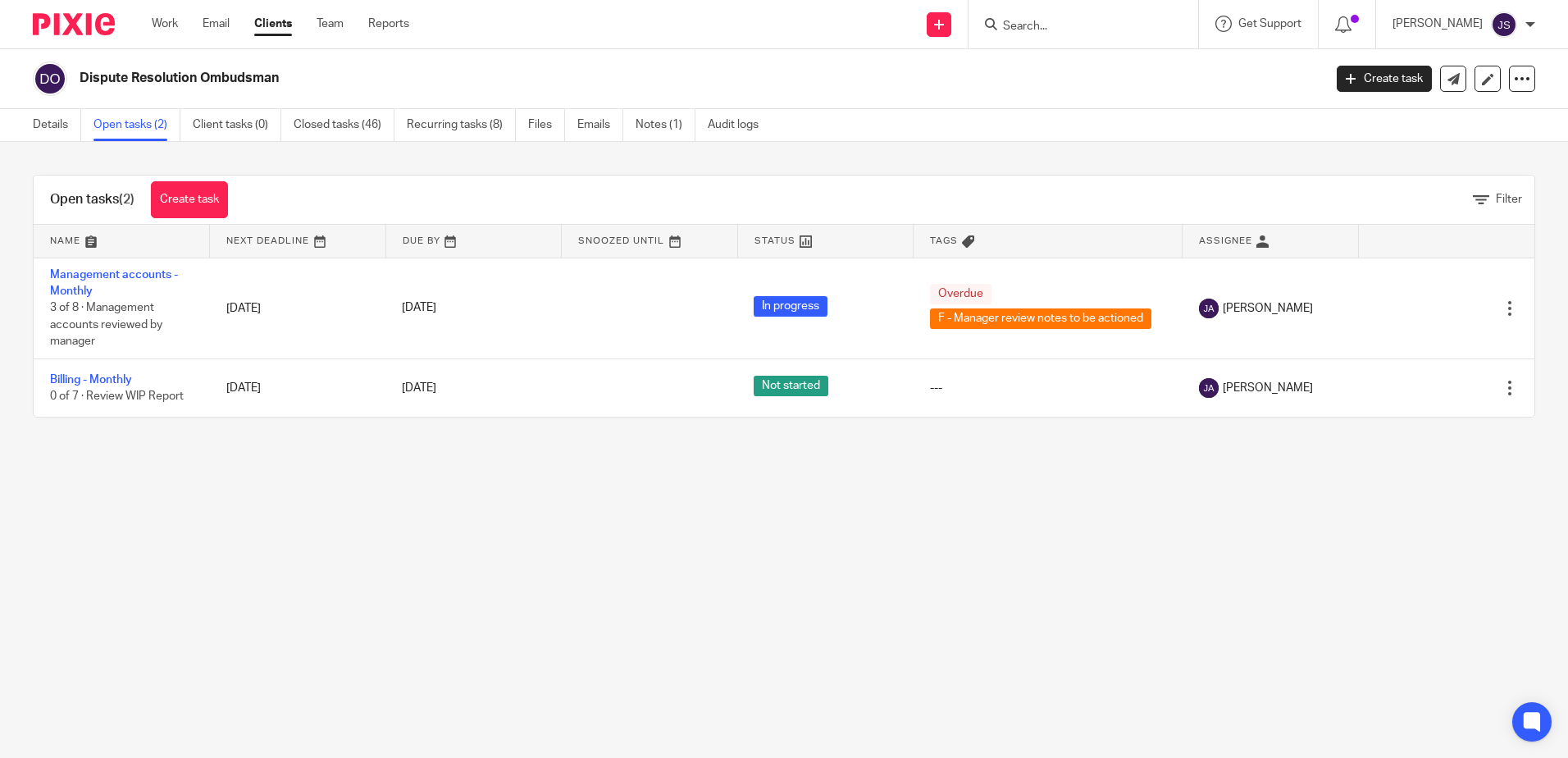
click at [1061, 664] on main "Dispute Resolution Ombudsman Create task Update from Companies House Export dat…" at bounding box center [784, 379] width 1568 height 758
